Goal: Task Accomplishment & Management: Manage account settings

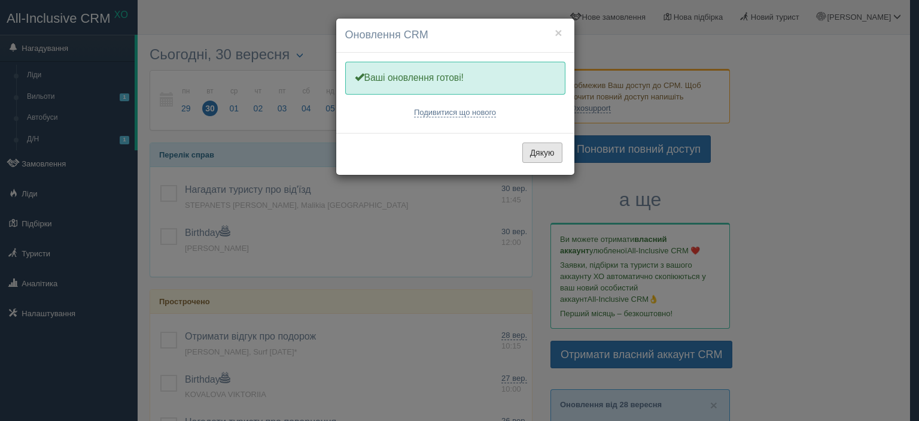
click at [543, 148] on button "Дякую" at bounding box center [542, 152] width 40 height 20
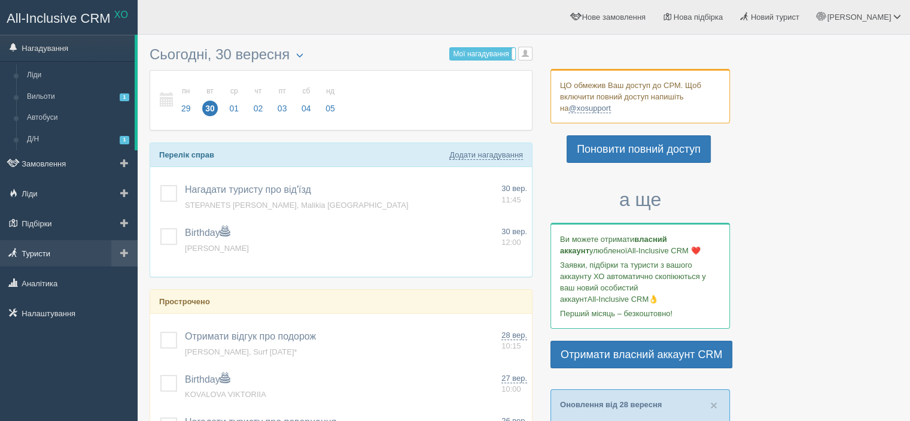
click at [22, 244] on link "Туристи" at bounding box center [69, 253] width 138 height 26
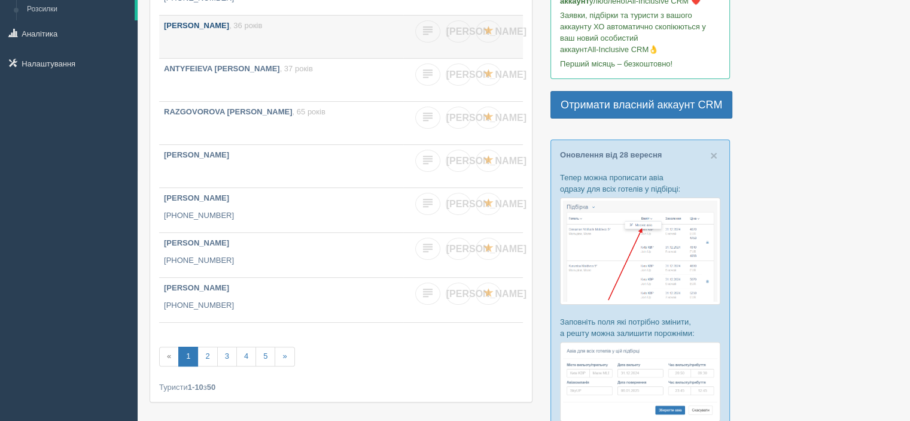
scroll to position [260, 0]
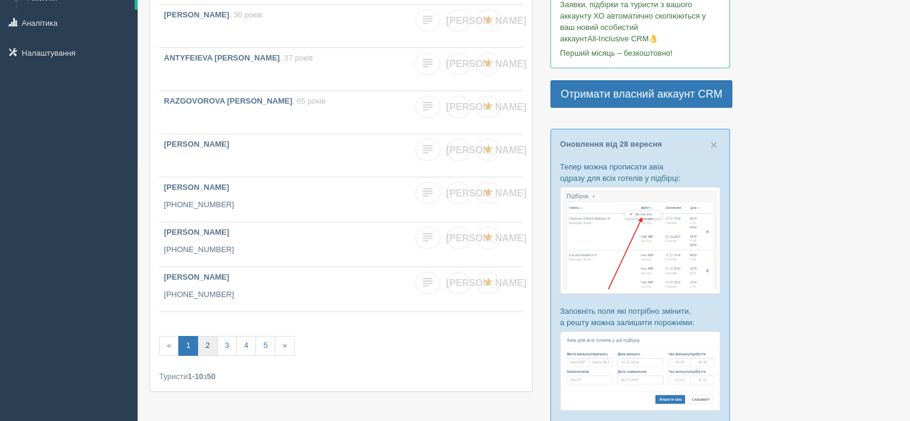
click at [210, 336] on link "2" at bounding box center [207, 346] width 20 height 20
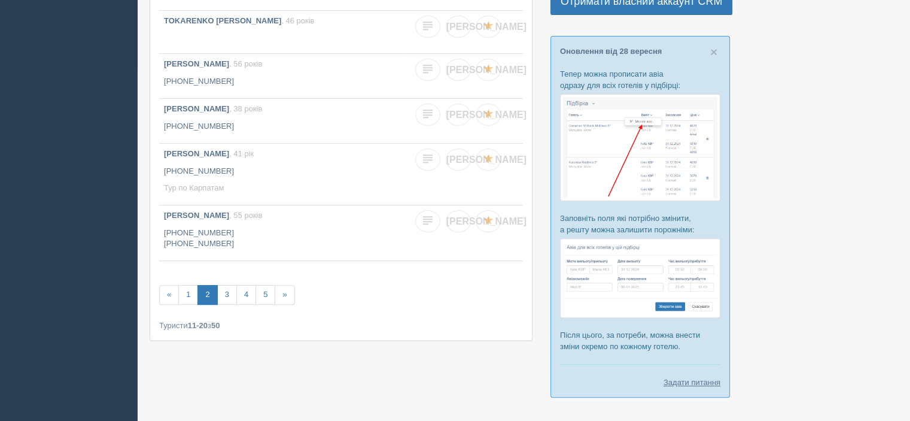
scroll to position [354, 0]
click at [220, 294] on link "3" at bounding box center [227, 294] width 20 height 20
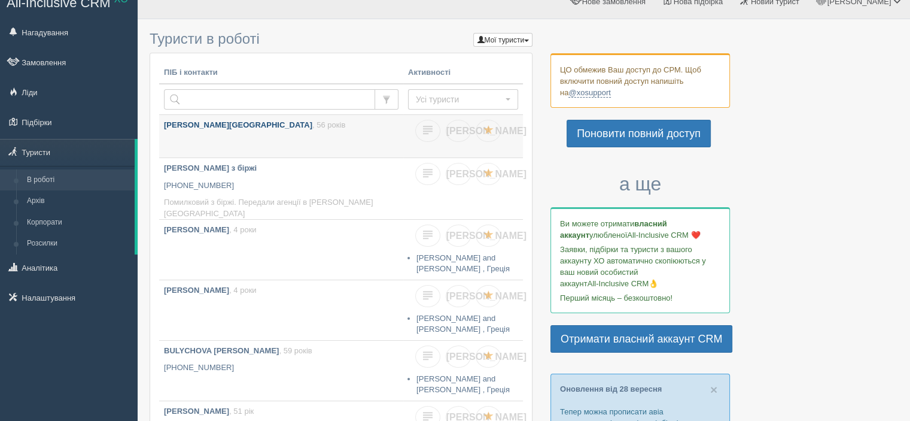
scroll to position [28, 0]
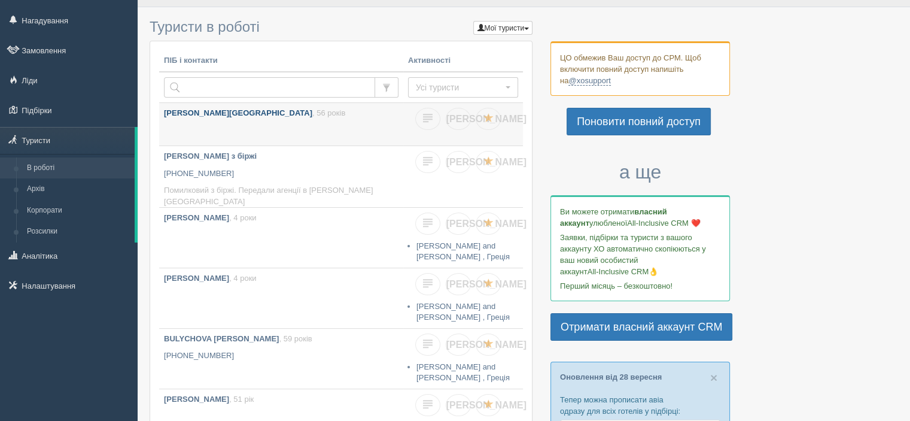
click at [221, 111] on b "[PERSON_NAME][GEOGRAPHIC_DATA]" at bounding box center [238, 112] width 148 height 9
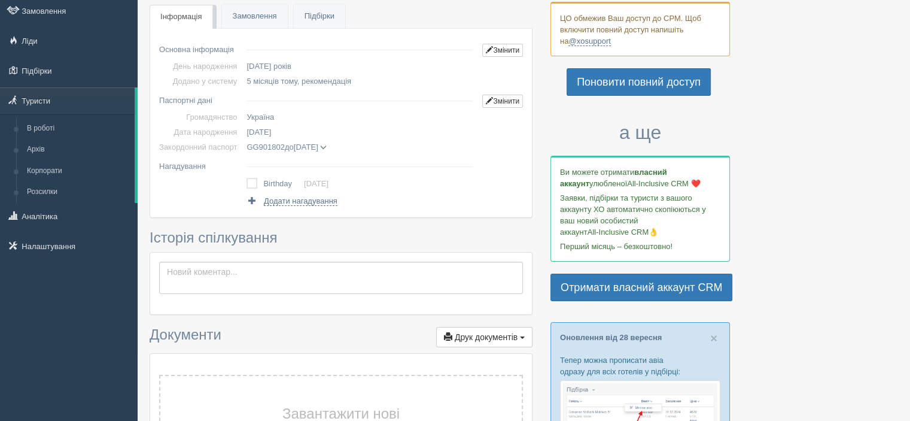
scroll to position [42, 0]
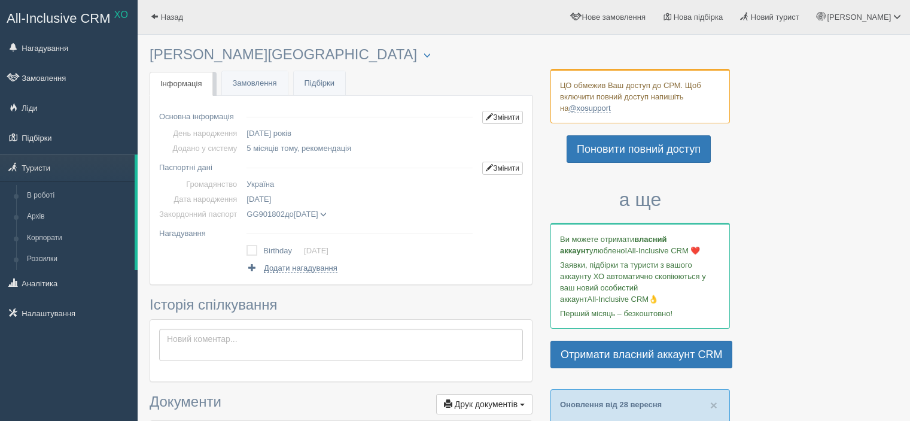
scroll to position [42, 0]
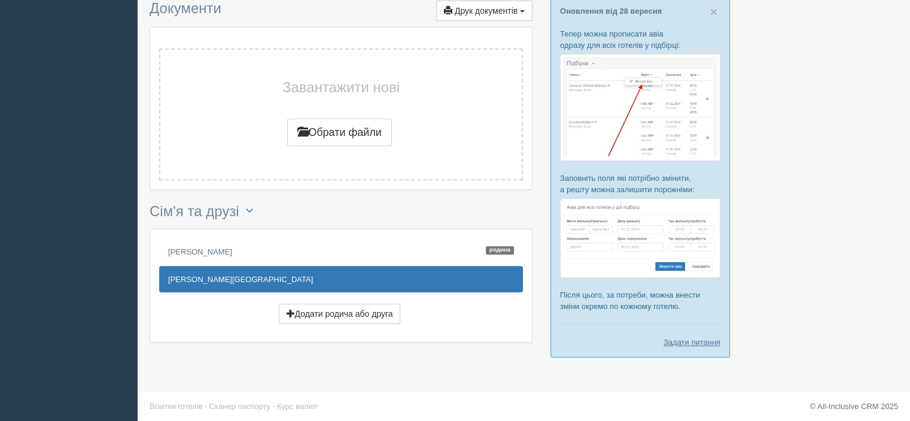
scroll to position [394, 0]
click at [217, 247] on link "[PERSON_NAME] Родина" at bounding box center [341, 250] width 364 height 26
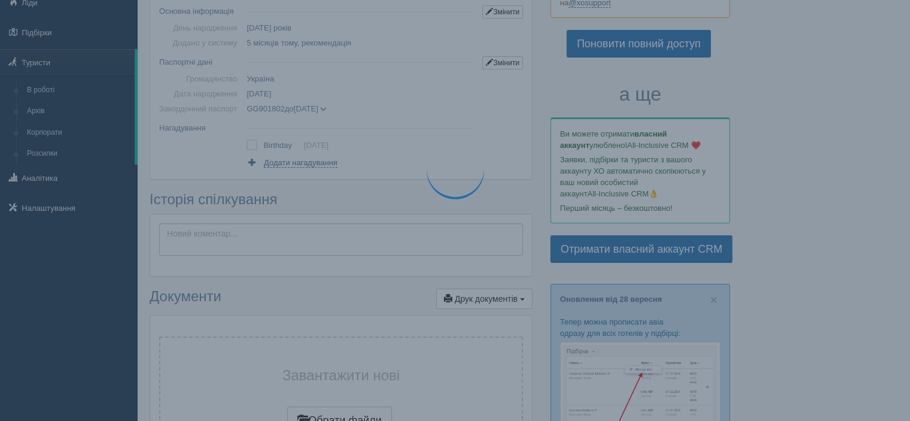
scroll to position [0, 0]
